Goal: Find specific page/section: Find specific page/section

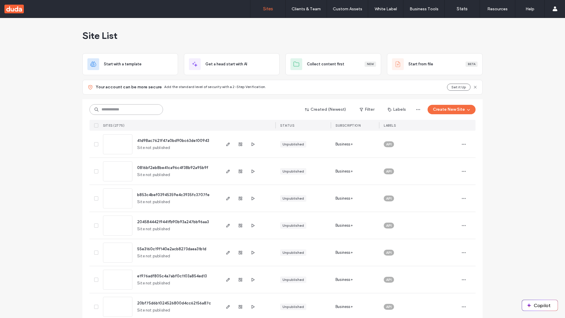
click at [126, 109] on input at bounding box center [126, 109] width 74 height 11
type input "**********"
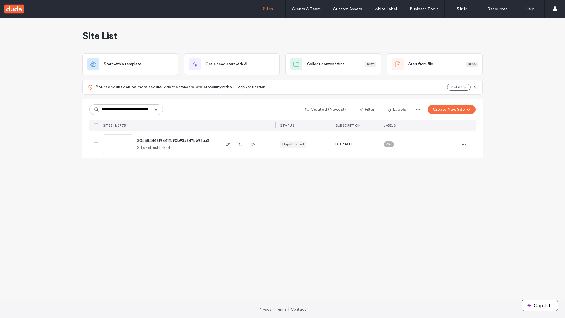
click at [174, 140] on span "20458444219441fb90b93a247bb96aa3" at bounding box center [173, 140] width 72 height 4
